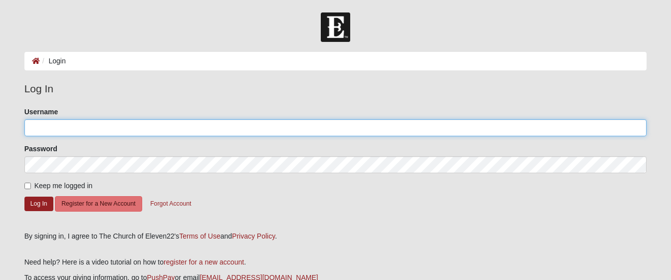
drag, startPoint x: 80, startPoint y: 125, endPoint x: 97, endPoint y: 127, distance: 17.0
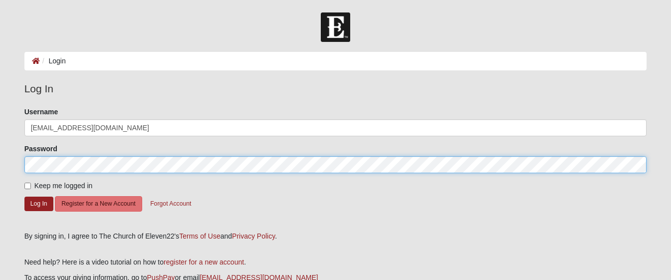
click at [38, 203] on button "Log In" at bounding box center [38, 204] width 29 height 14
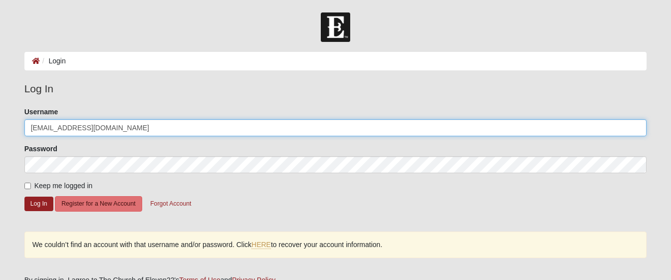
drag, startPoint x: 70, startPoint y: 127, endPoint x: 209, endPoint y: 143, distance: 139.5
click at [207, 141] on form "Please correct the following: Username cbehnam83@gmail.com Password Keep me log…" at bounding box center [335, 165] width 622 height 117
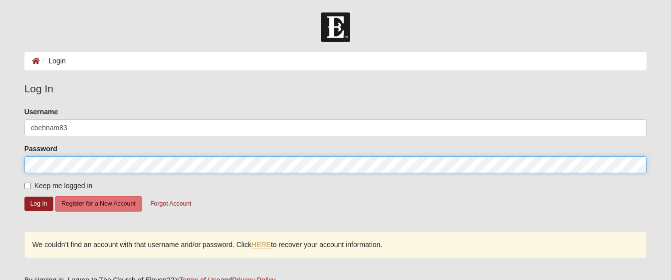
click at [38, 203] on button "Log In" at bounding box center [38, 204] width 29 height 14
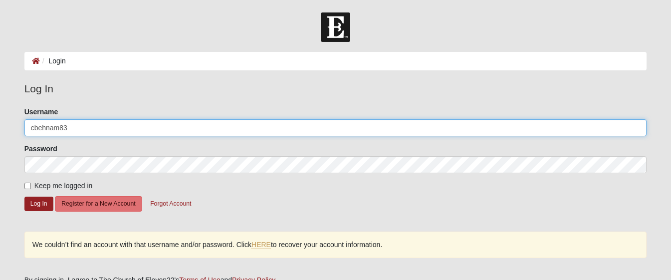
click at [85, 124] on input "cbehnam83" at bounding box center [335, 127] width 622 height 17
click at [84, 124] on input "cbehnam83" at bounding box center [335, 127] width 622 height 17
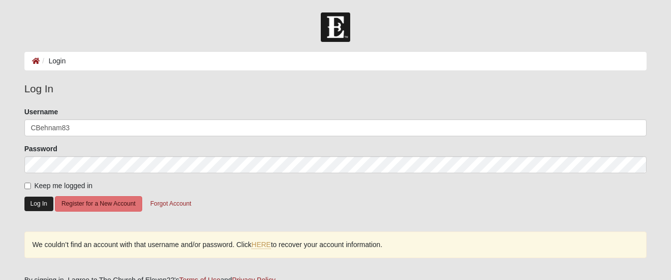
click at [42, 202] on button "Log In" at bounding box center [38, 204] width 29 height 14
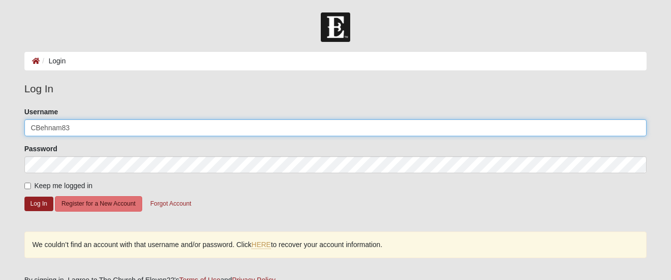
click at [156, 127] on input "CBehnam83" at bounding box center [335, 127] width 622 height 17
type input "CBehnam83@Gmail.com"
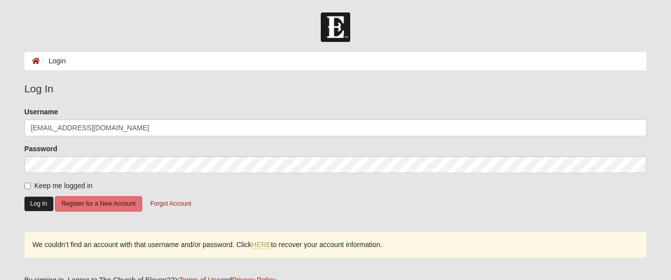
click at [38, 205] on button "Log In" at bounding box center [38, 204] width 29 height 14
click at [265, 242] on link "HERE" at bounding box center [260, 244] width 19 height 8
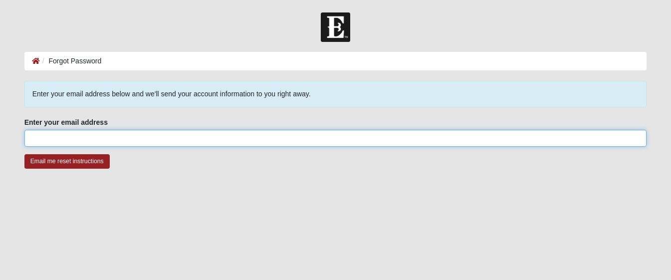
drag, startPoint x: 129, startPoint y: 134, endPoint x: 148, endPoint y: 142, distance: 20.8
click at [129, 134] on input "Enter your email address" at bounding box center [335, 138] width 622 height 17
type input "[EMAIL_ADDRESS][DOMAIN_NAME]"
click at [67, 161] on input "Email me reset instructions" at bounding box center [66, 161] width 85 height 14
click at [174, 141] on input "Enter your email address" at bounding box center [335, 138] width 622 height 17
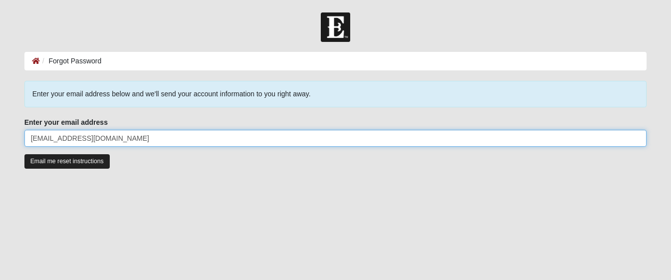
type input "CBehnam83@gmail.com"
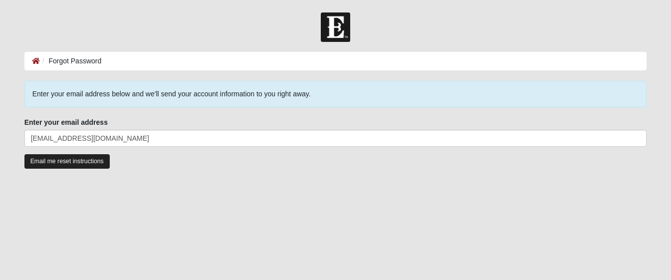
click at [99, 163] on input "Email me reset instructions" at bounding box center [66, 161] width 85 height 14
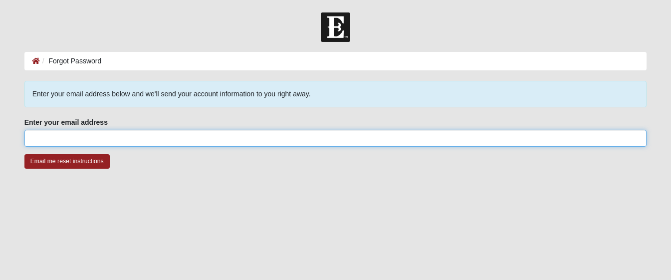
click at [369, 135] on input "Enter your email address" at bounding box center [335, 138] width 622 height 17
type input "[EMAIL_ADDRESS][DOMAIN_NAME]"
click at [67, 161] on input "Email me reset instructions" at bounding box center [66, 161] width 85 height 14
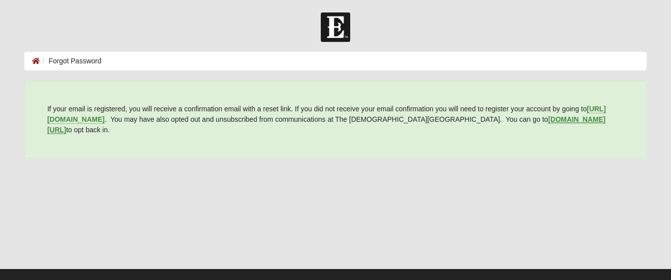
click at [549, 120] on b "my.coe22.com/resubscribe" at bounding box center [326, 124] width 558 height 18
click at [113, 119] on b "https://my.coe22.com/register" at bounding box center [326, 114] width 559 height 18
click at [551, 117] on b "my.coe22.com/resubscribe" at bounding box center [326, 124] width 558 height 18
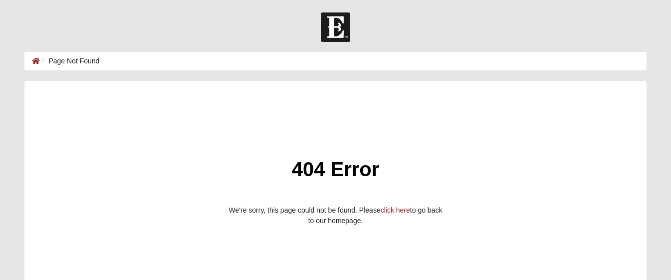
scroll to position [66, 0]
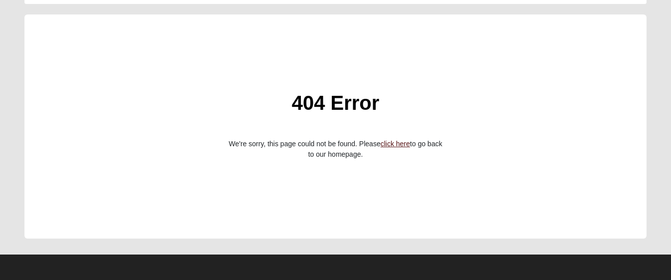
click at [381, 144] on link "click here" at bounding box center [395, 144] width 29 height 8
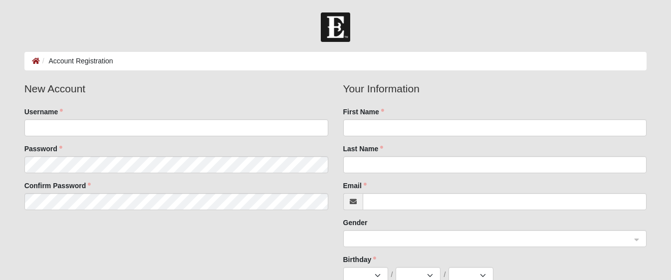
click at [403, 2] on body "Log In Account Registration Account Registration Error Please correct the follo…" at bounding box center [335, 256] width 671 height 513
